Goal: Check status: Check status

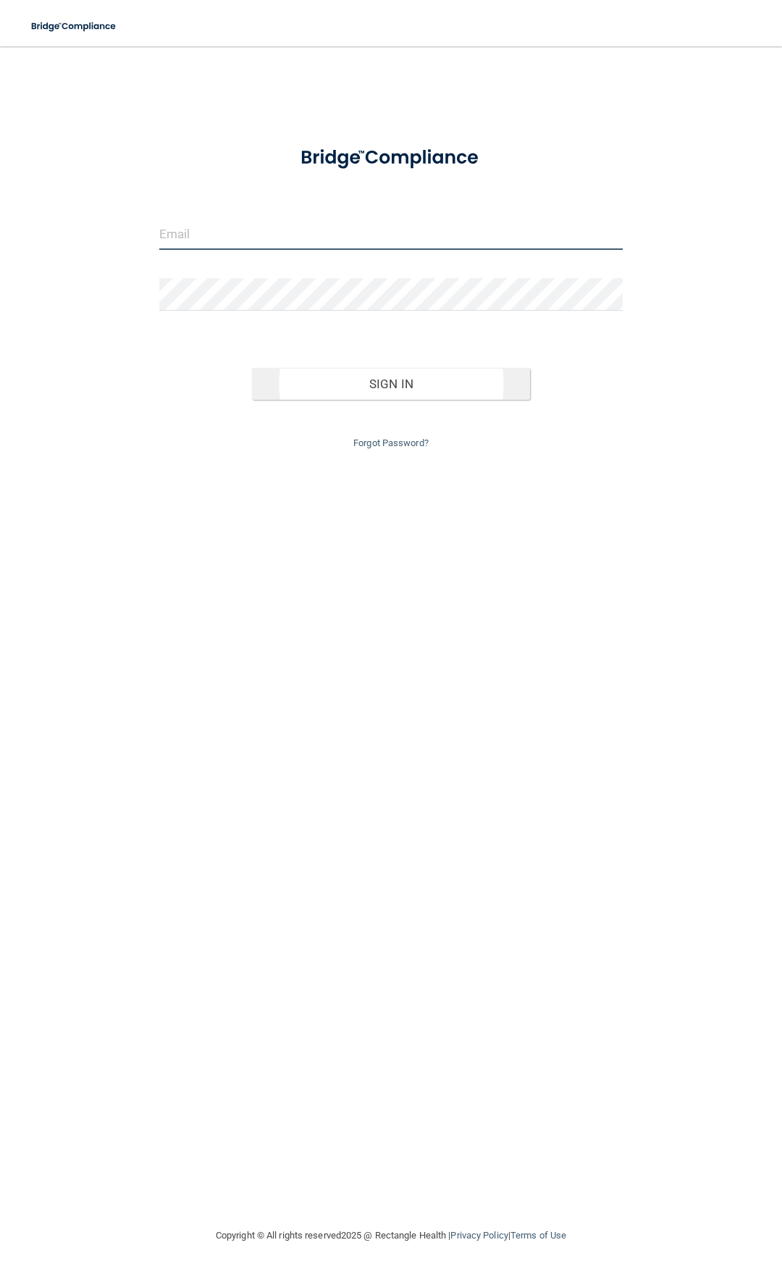
type input "[EMAIL_ADDRESS][DOMAIN_NAME]"
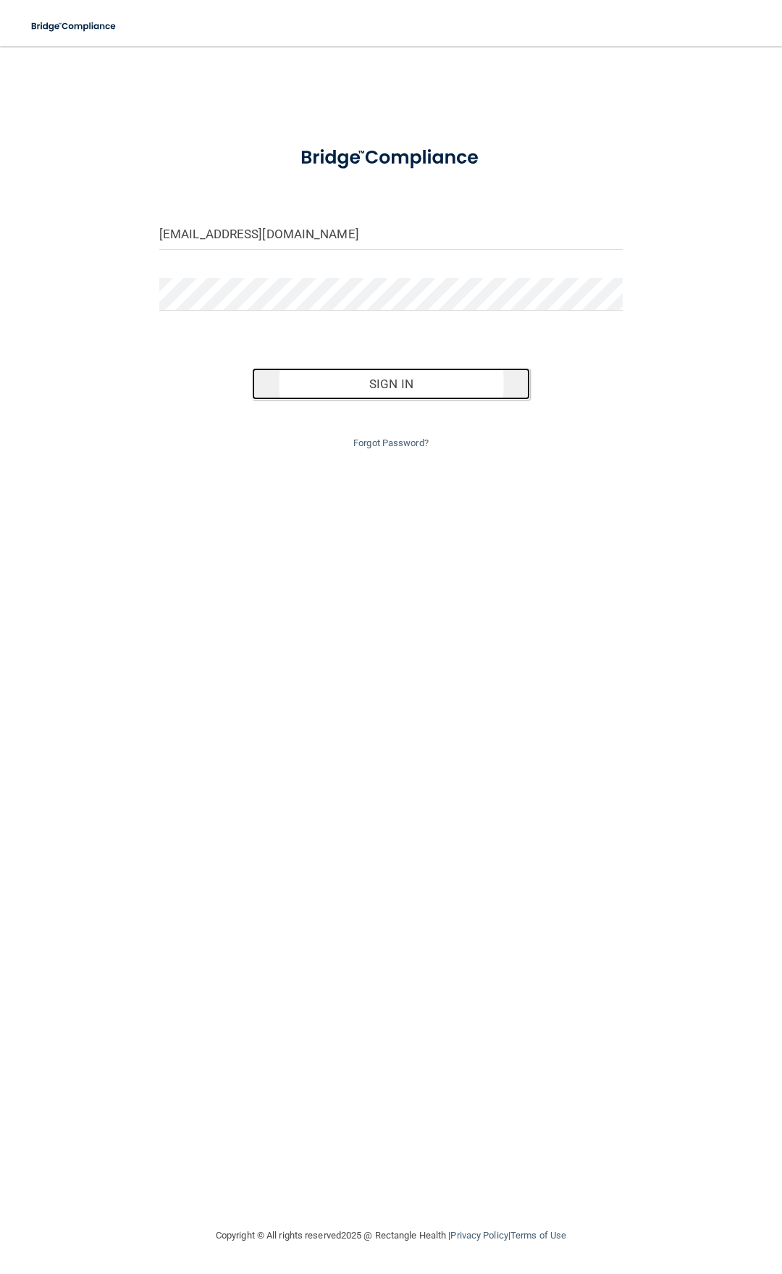
click at [363, 390] on button "Sign In" at bounding box center [391, 384] width 278 height 32
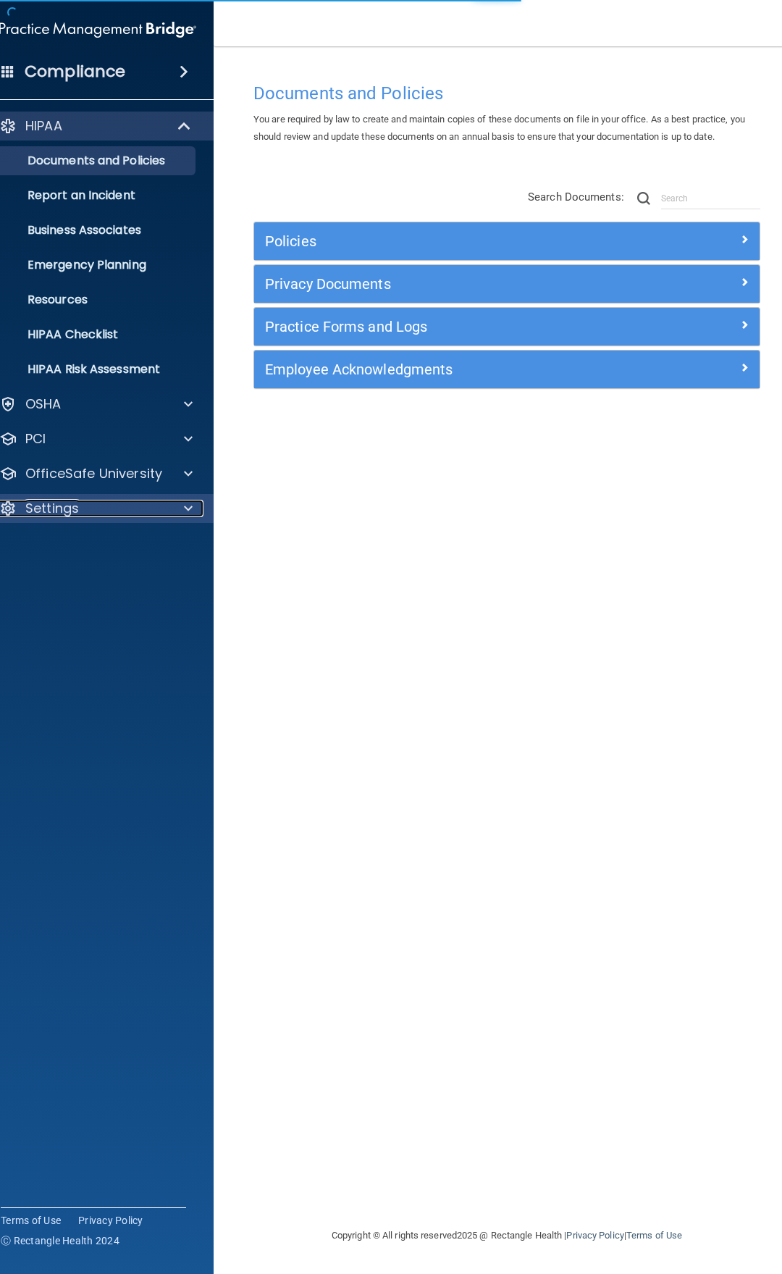
click at [89, 505] on div "Settings" at bounding box center [78, 508] width 180 height 17
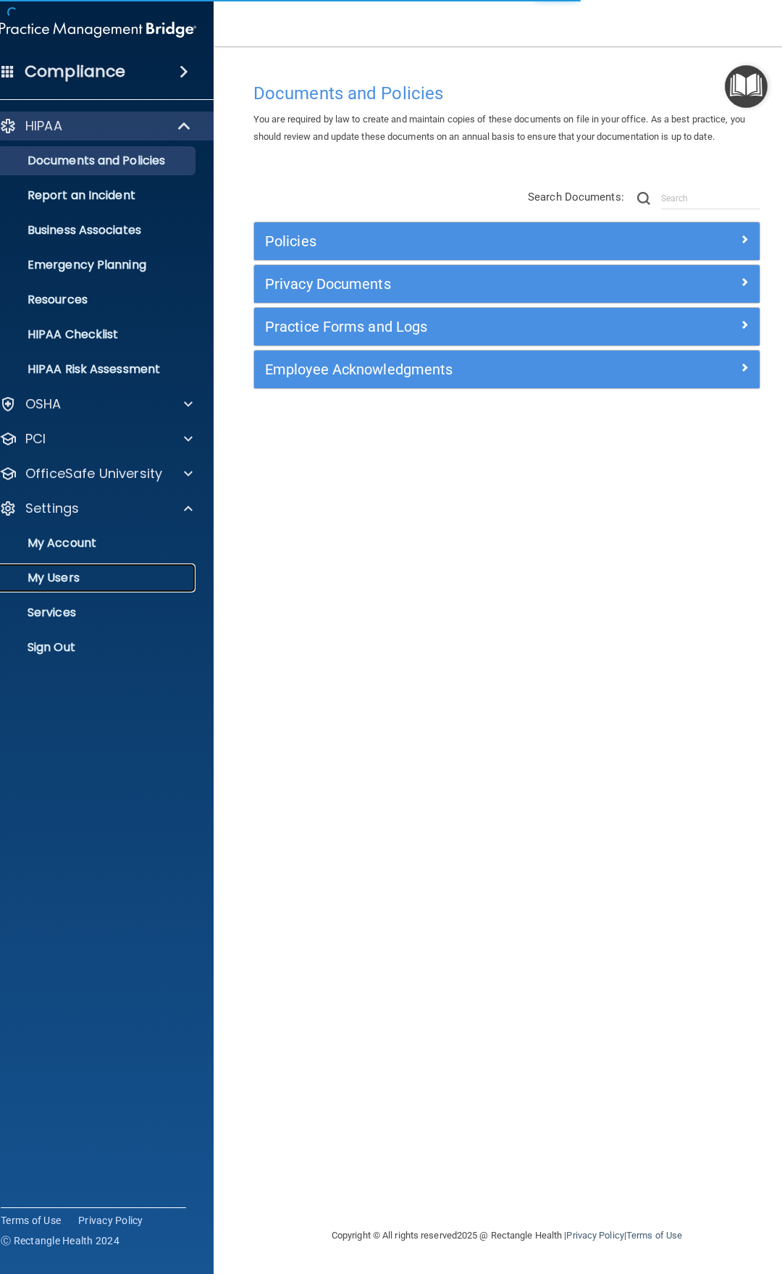
click at [67, 584] on p "My Users" at bounding box center [90, 578] width 198 height 14
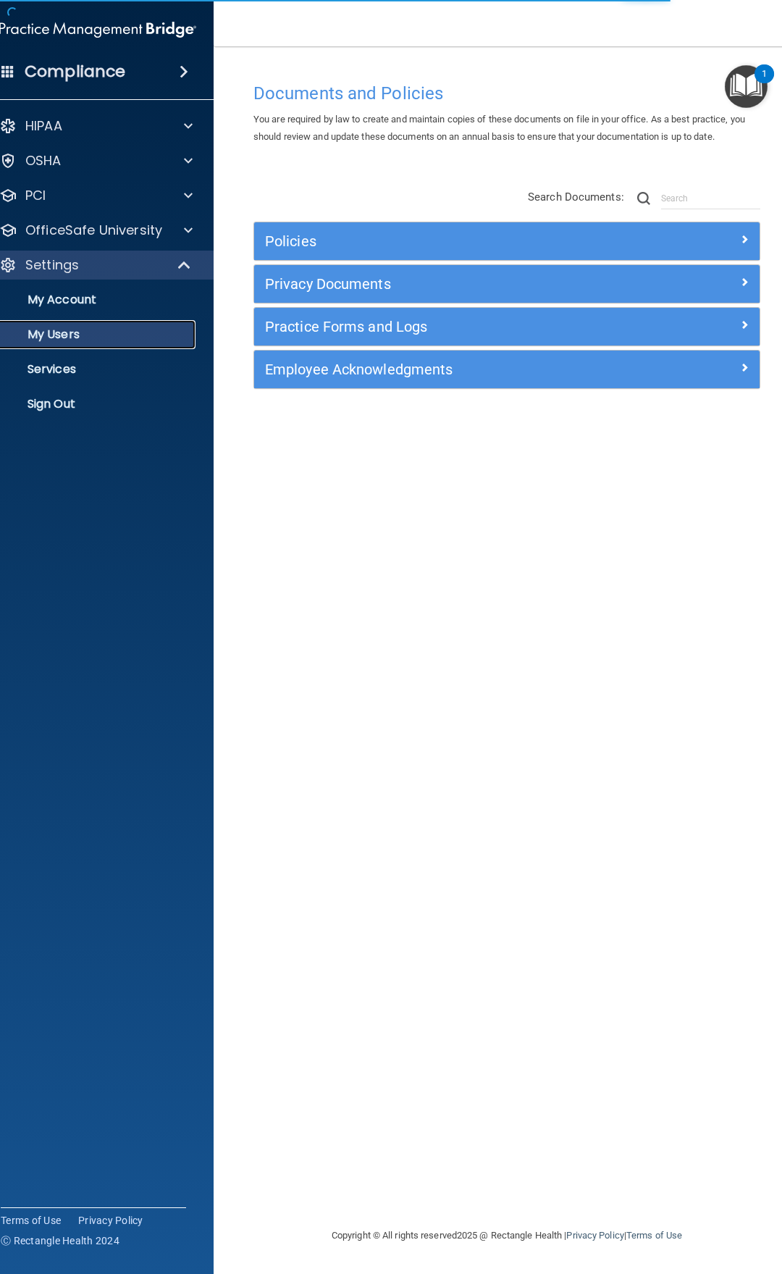
select select "20"
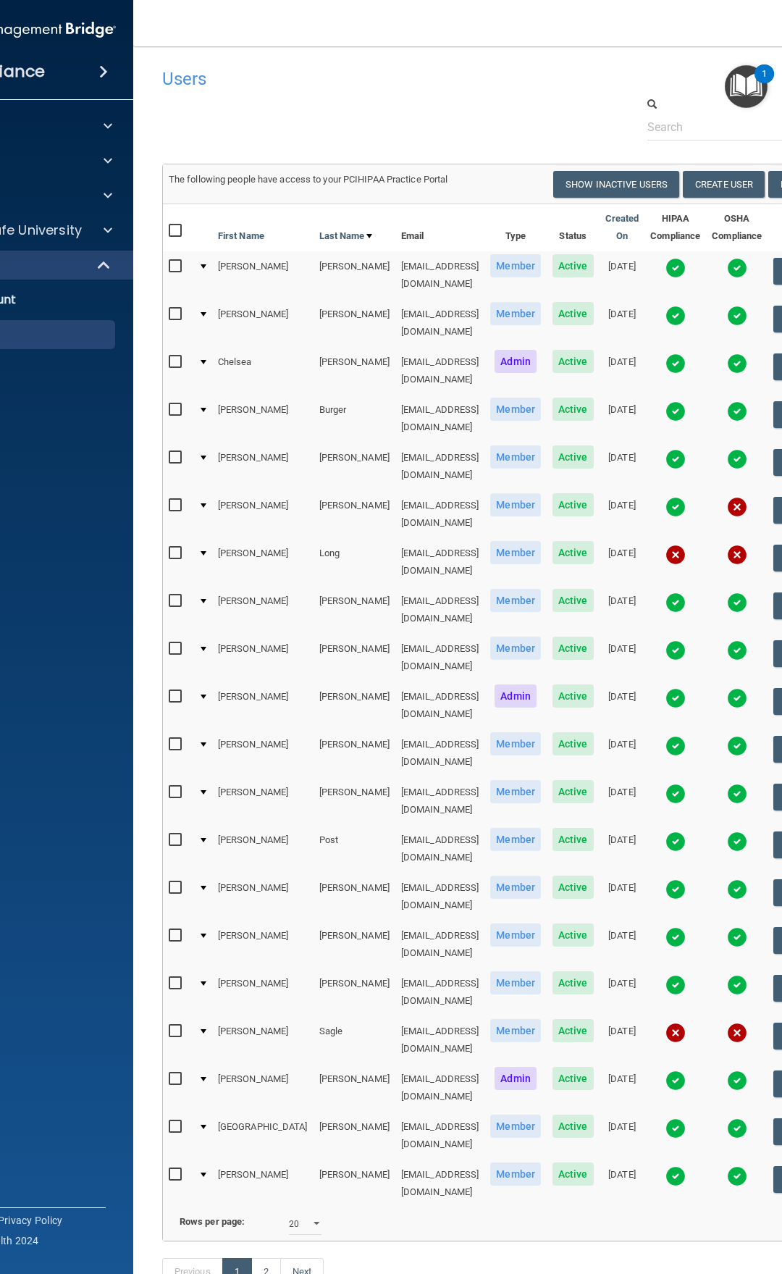
click at [666, 640] on img at bounding box center [676, 650] width 20 height 20
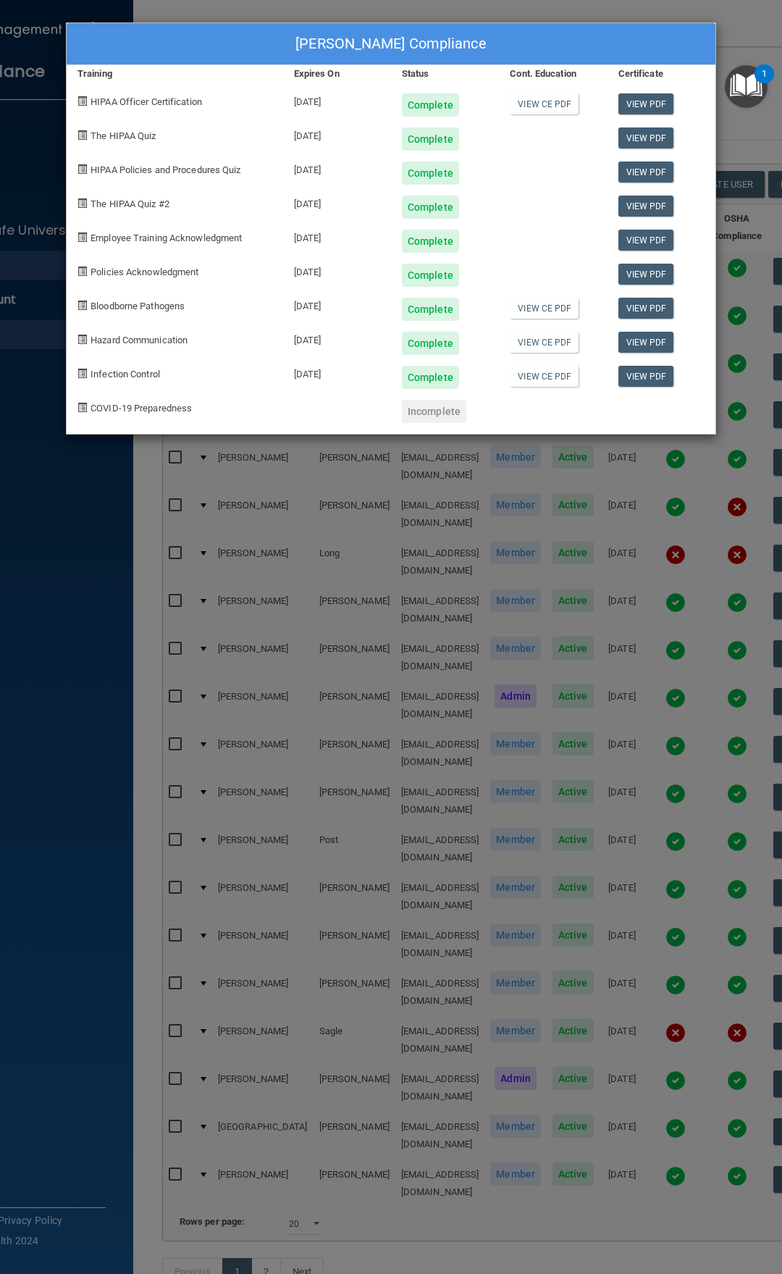
click at [607, 639] on div "[PERSON_NAME] Compliance Training Expires On Status Cont. Education Certificate…" at bounding box center [391, 637] width 782 height 1274
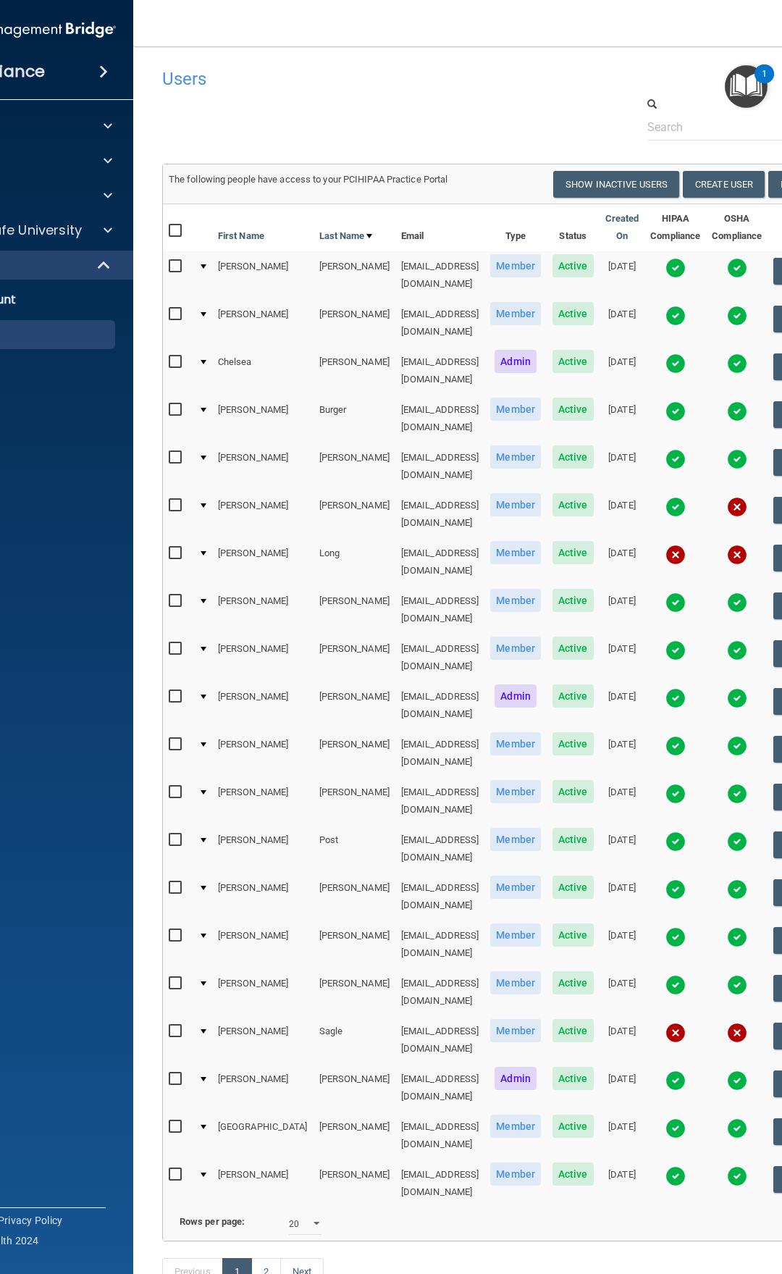
click at [666, 688] on img at bounding box center [676, 698] width 20 height 20
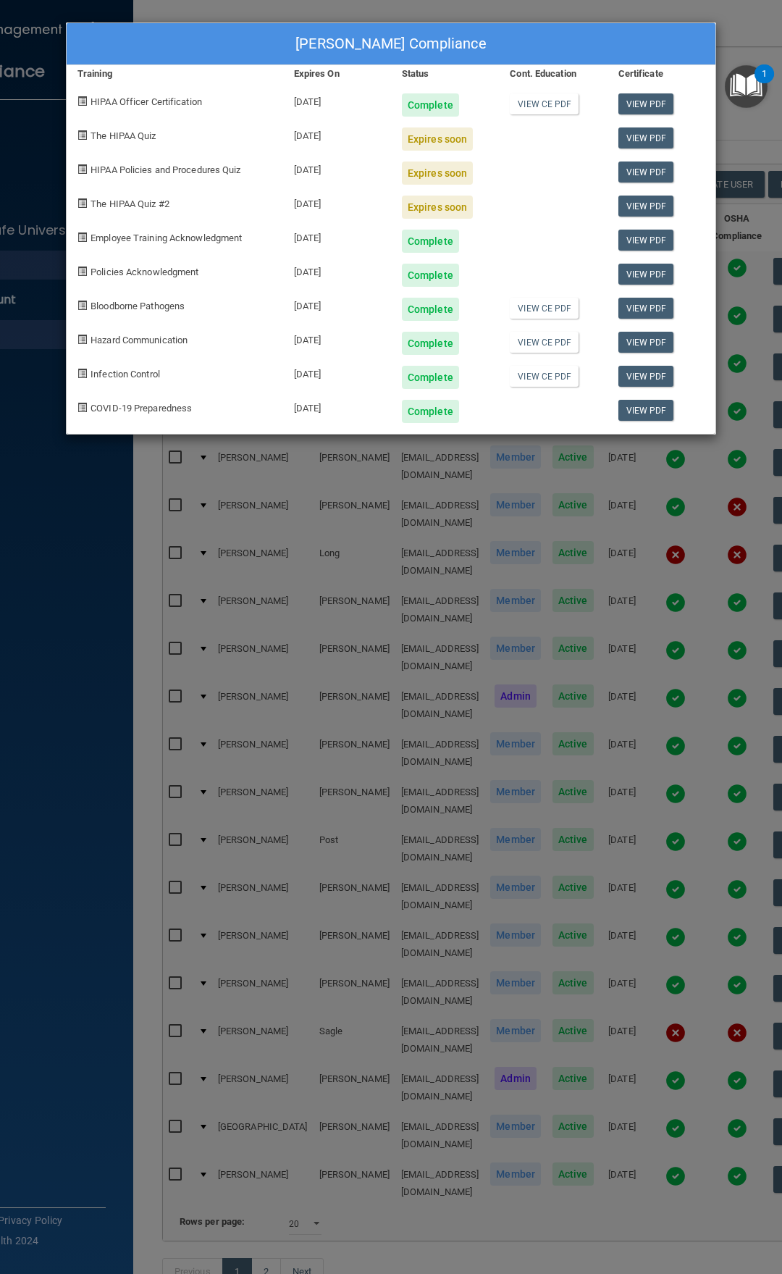
click at [758, 160] on div "[PERSON_NAME] Compliance Training Expires On Status Cont. Education Certificate…" at bounding box center [391, 637] width 782 height 1274
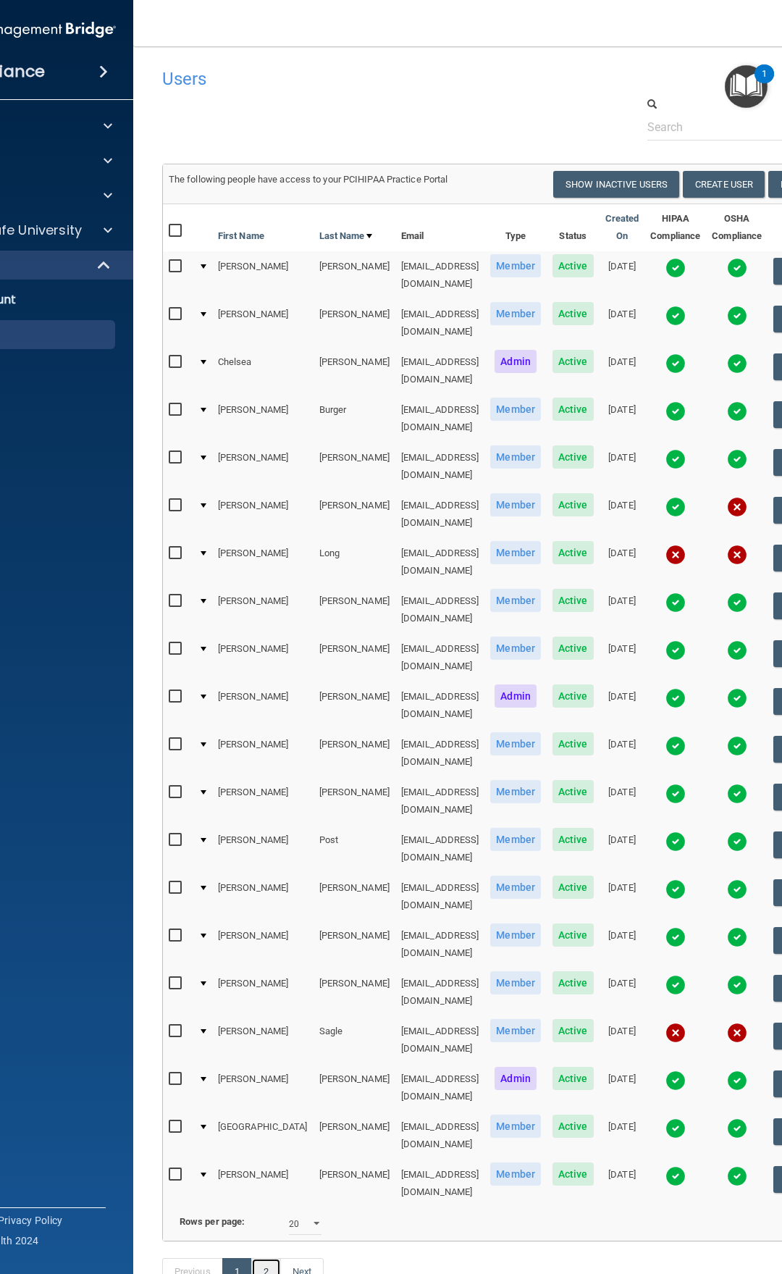
click at [274, 1258] on link "2" at bounding box center [266, 1272] width 30 height 28
select select "20"
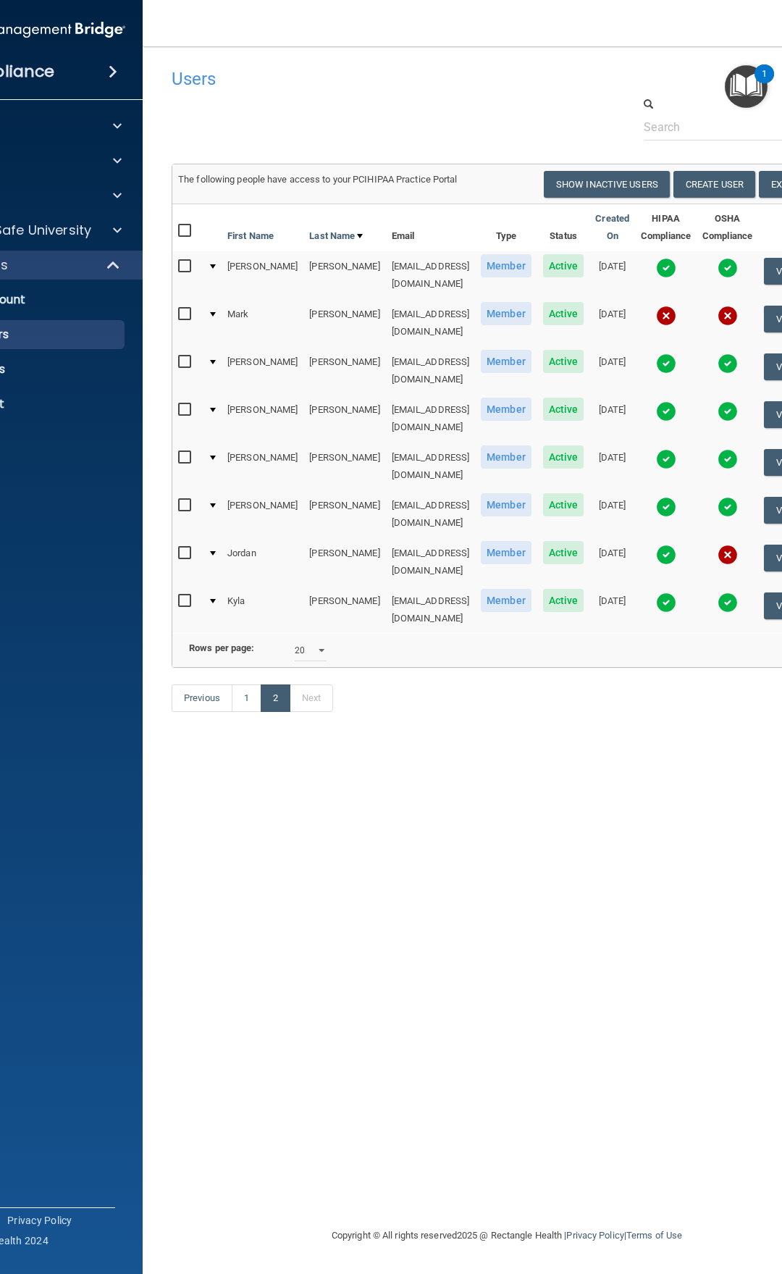
click at [661, 401] on img at bounding box center [666, 411] width 20 height 20
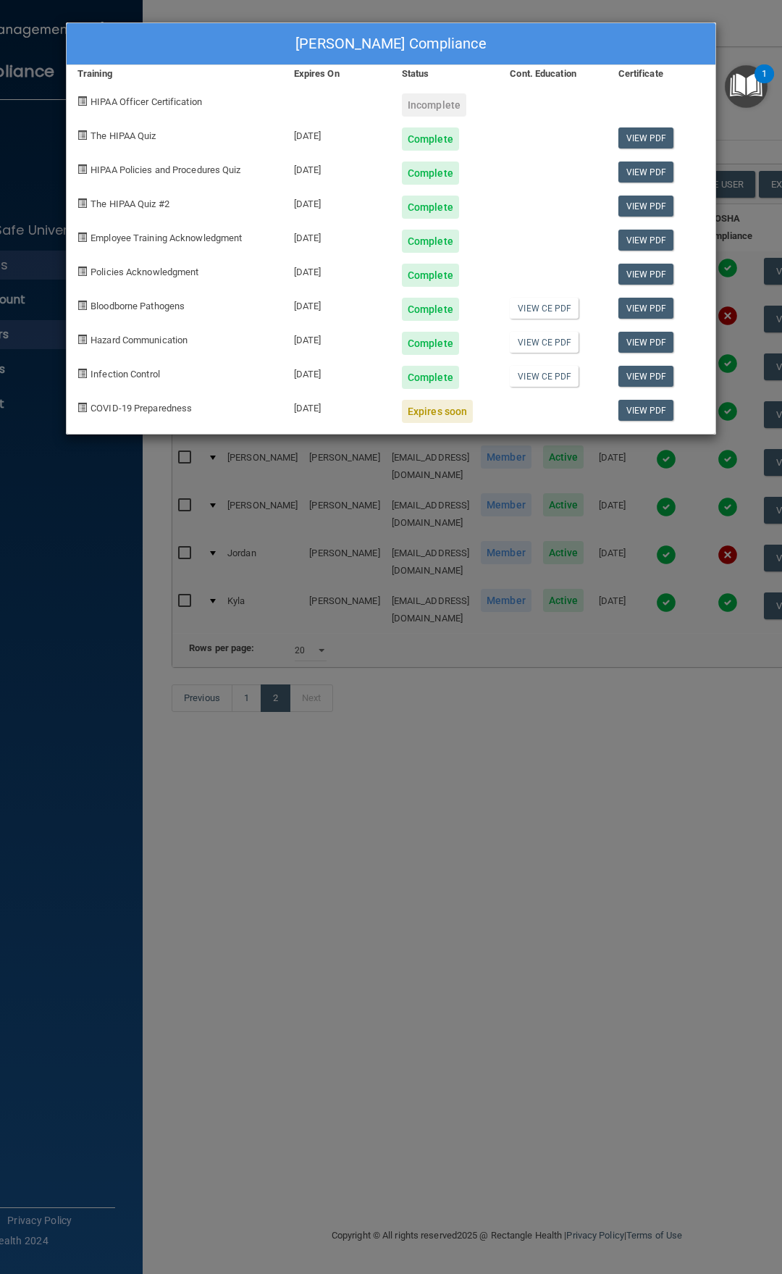
click at [637, 521] on div "[PERSON_NAME] Compliance Training Expires On Status Cont. Education Certificate…" at bounding box center [391, 637] width 782 height 1274
